Goal: Transaction & Acquisition: Purchase product/service

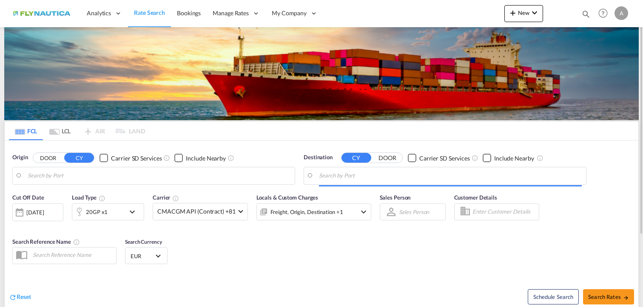
type input "[GEOGRAPHIC_DATA], [GEOGRAPHIC_DATA]"
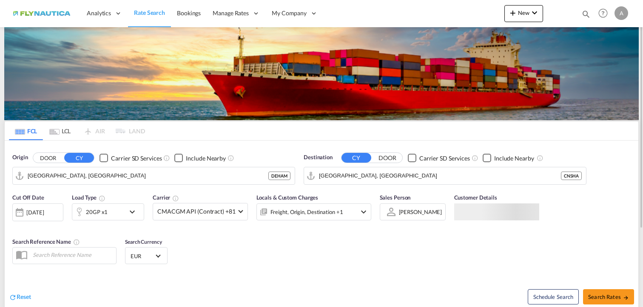
click at [48, 157] on button "DOOR" at bounding box center [48, 158] width 30 height 10
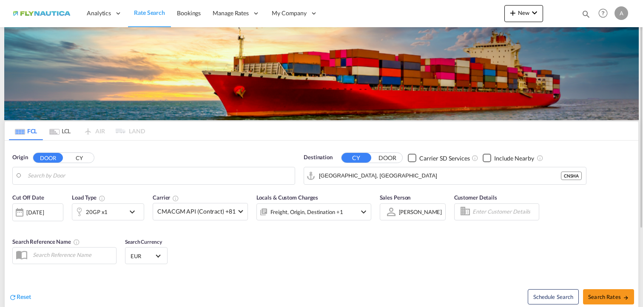
click at [66, 131] on md-tab-item "LCL" at bounding box center [60, 131] width 34 height 19
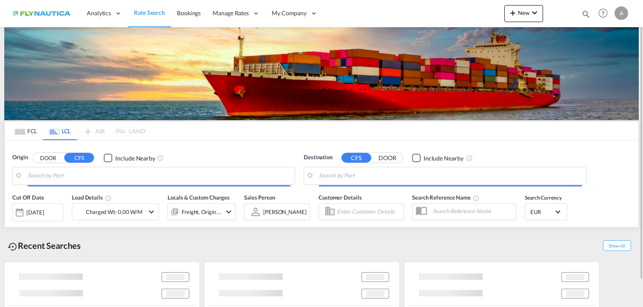
type input "DE-25836, [GEOGRAPHIC_DATA], [GEOGRAPHIC_DATA]"
type input "[GEOGRAPHIC_DATA], SH, CNSHA"
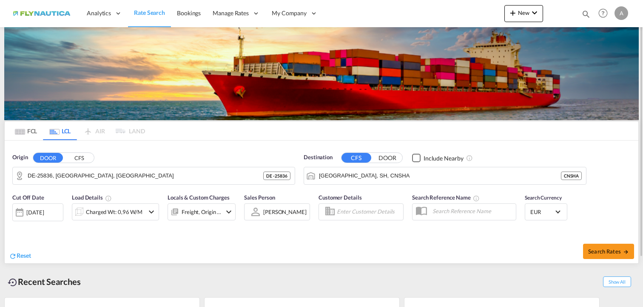
click at [53, 153] on div "Origin DOOR CFS DE-25836, [GEOGRAPHIC_DATA], [GEOGRAPHIC_DATA] DE - 25836" at bounding box center [153, 169] width 291 height 40
click at [609, 253] on span "Search Rates" at bounding box center [608, 251] width 41 height 7
type input "25836 to CNSHA / [DATE]"
